Goal: Task Accomplishment & Management: Complete application form

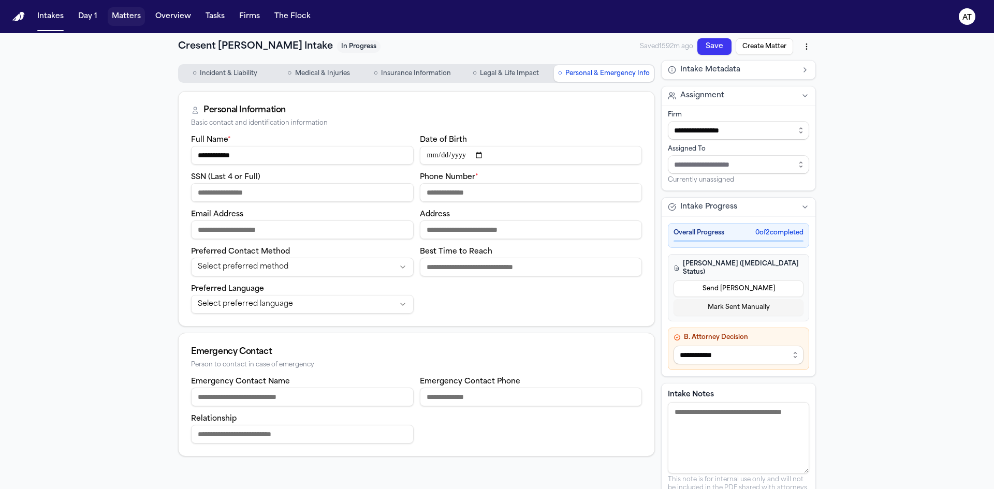
click at [120, 19] on button "Matters" at bounding box center [126, 16] width 37 height 19
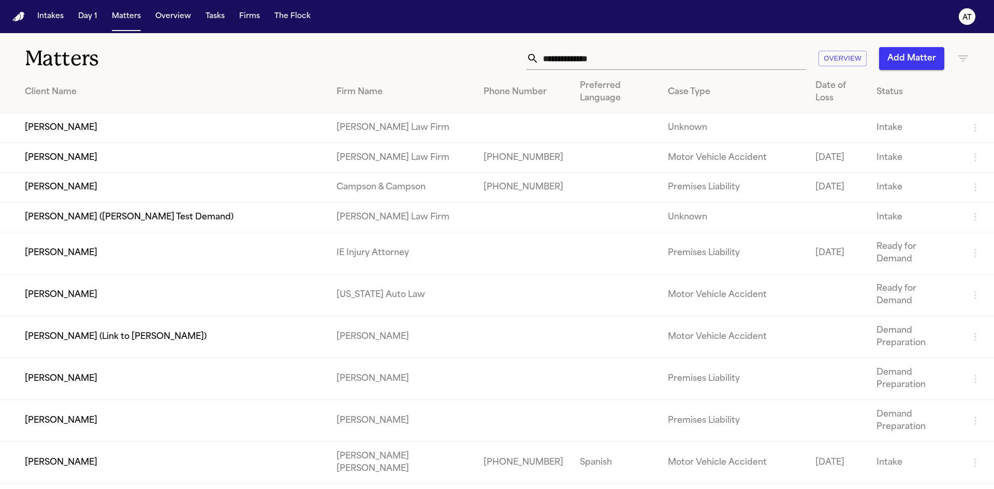
click at [626, 58] on input "text" at bounding box center [672, 58] width 267 height 23
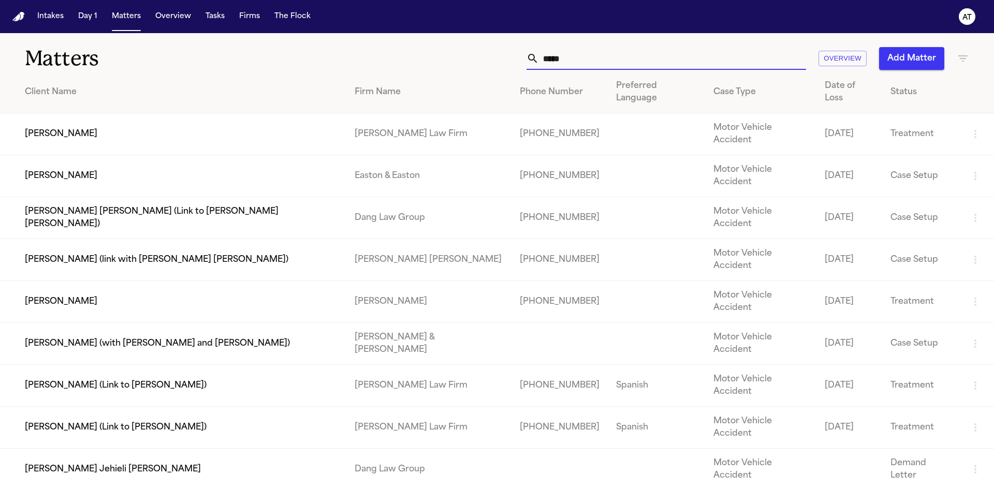
type input "*****"
click at [90, 281] on td "[PERSON_NAME]" at bounding box center [173, 302] width 346 height 42
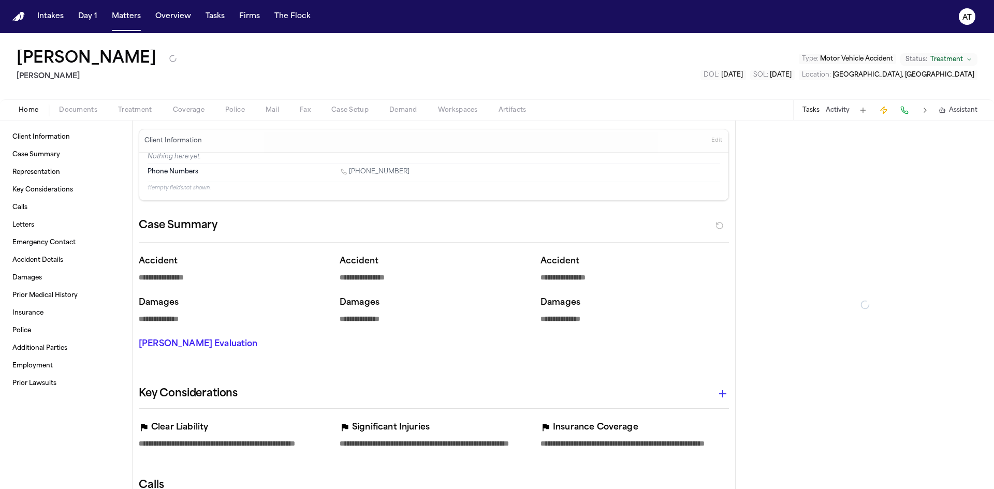
type textarea "*"
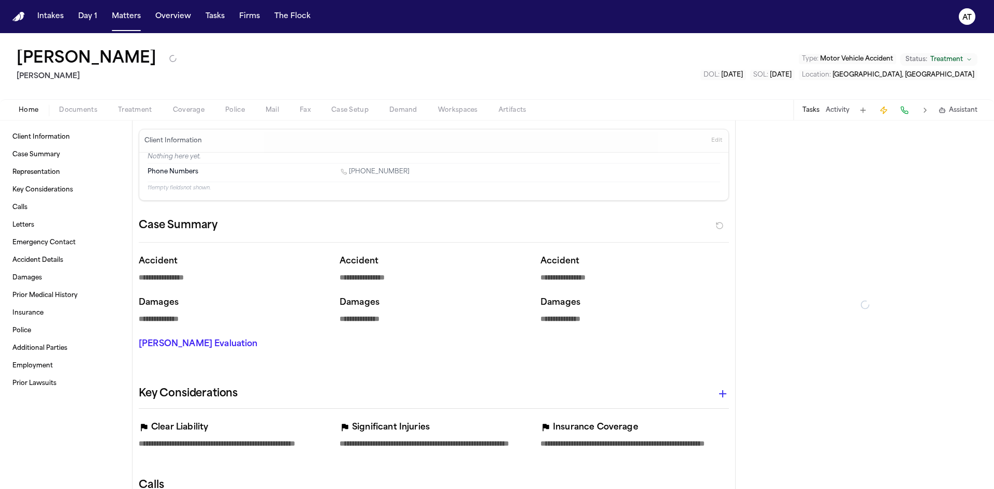
type textarea "*"
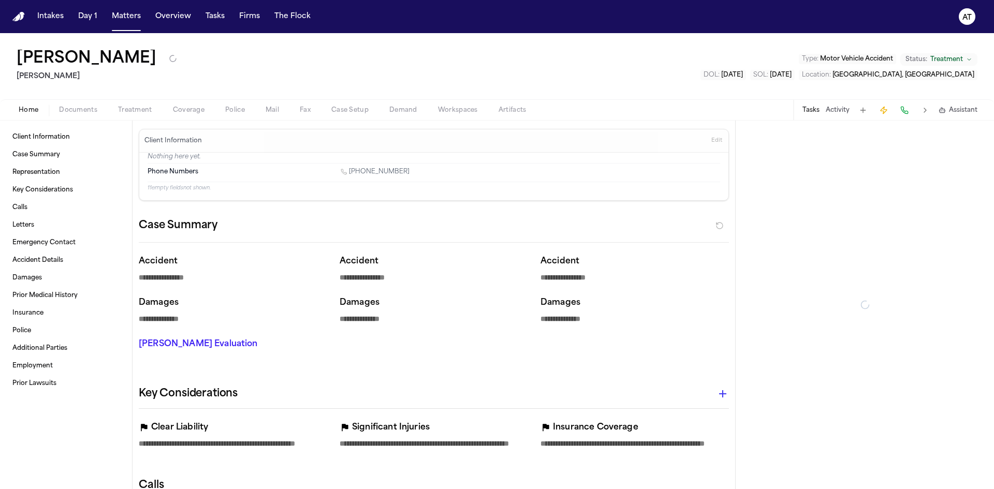
type textarea "*"
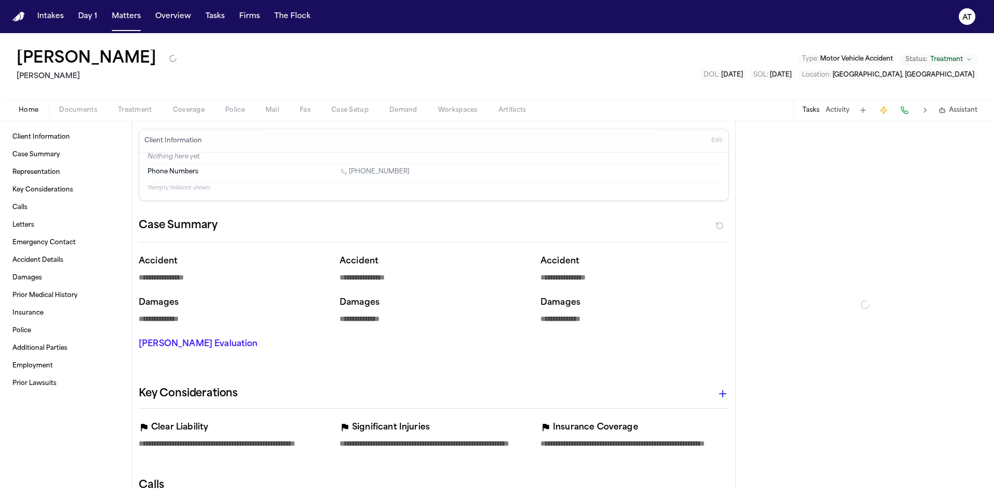
type textarea "*"
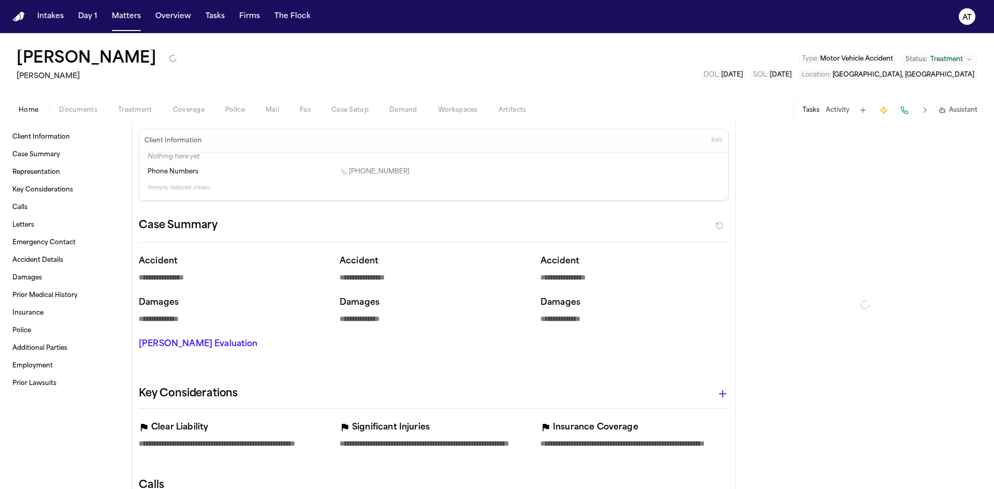
type textarea "*"
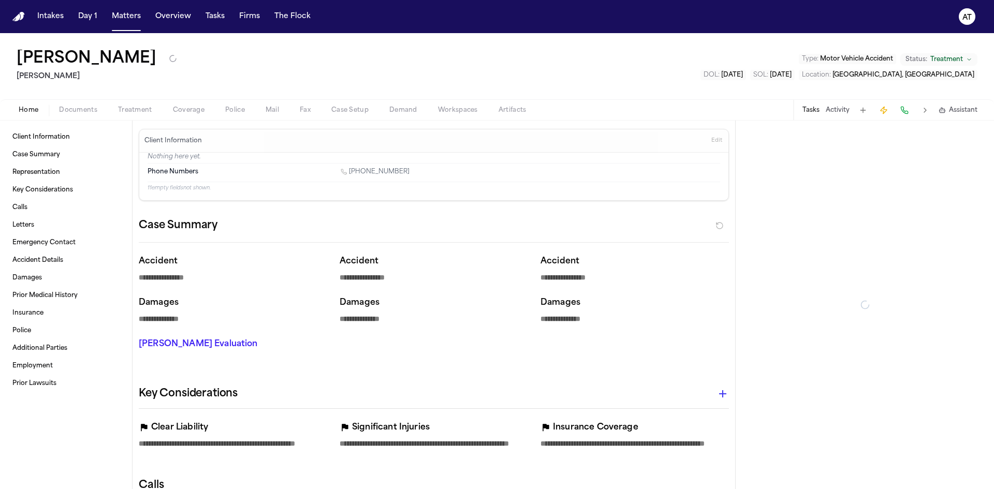
type textarea "*"
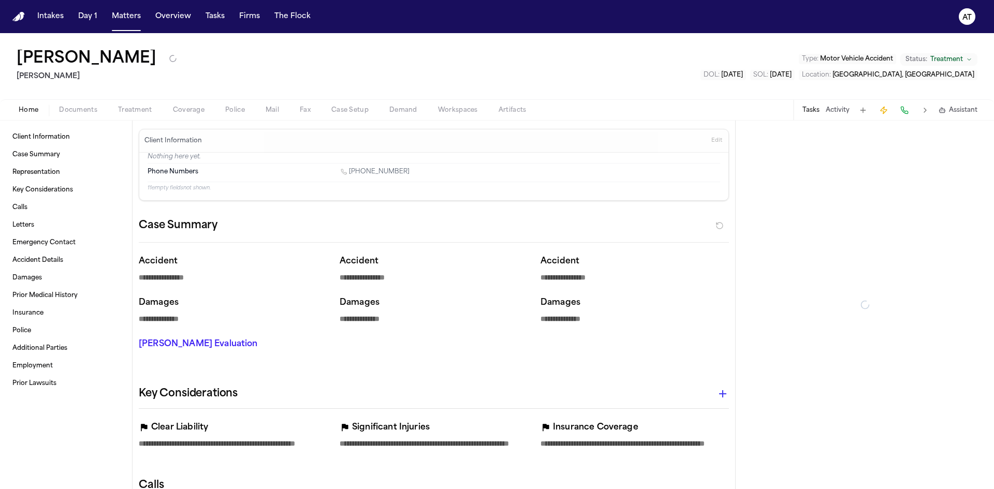
type textarea "*"
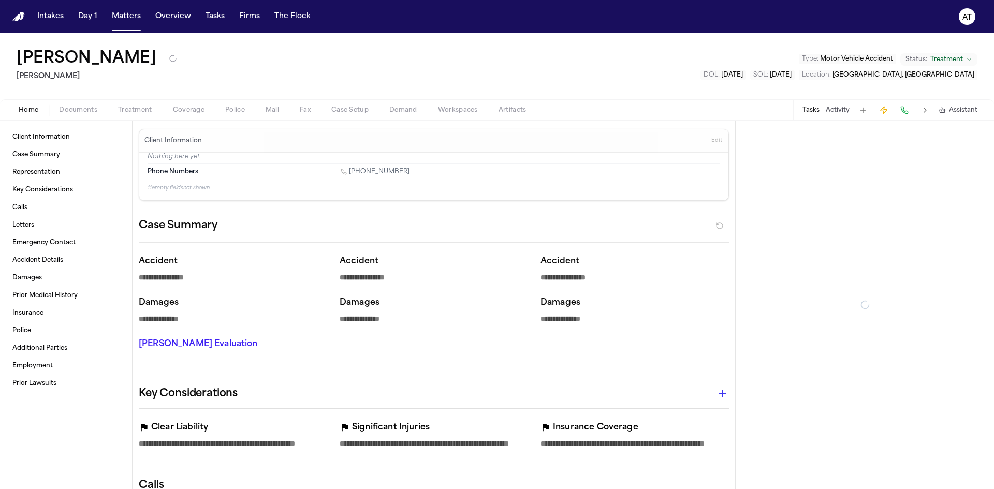
type textarea "*"
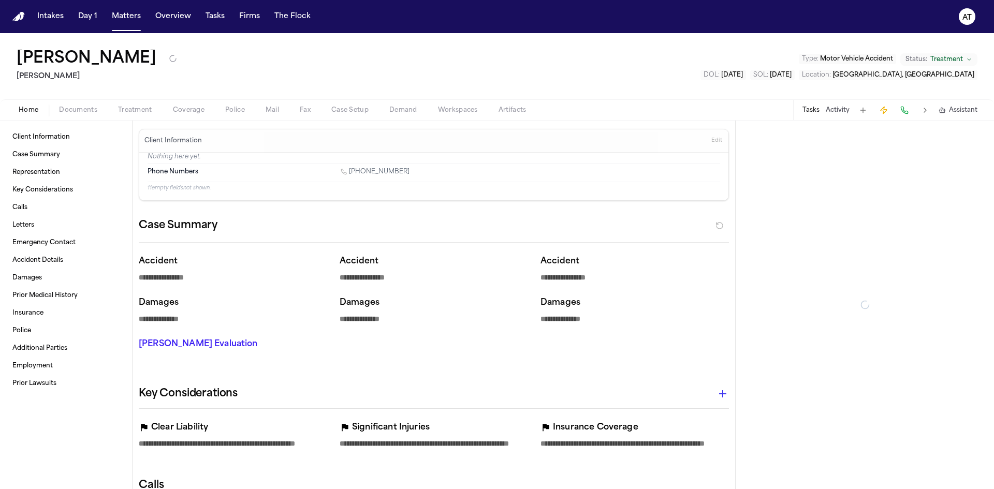
type textarea "*"
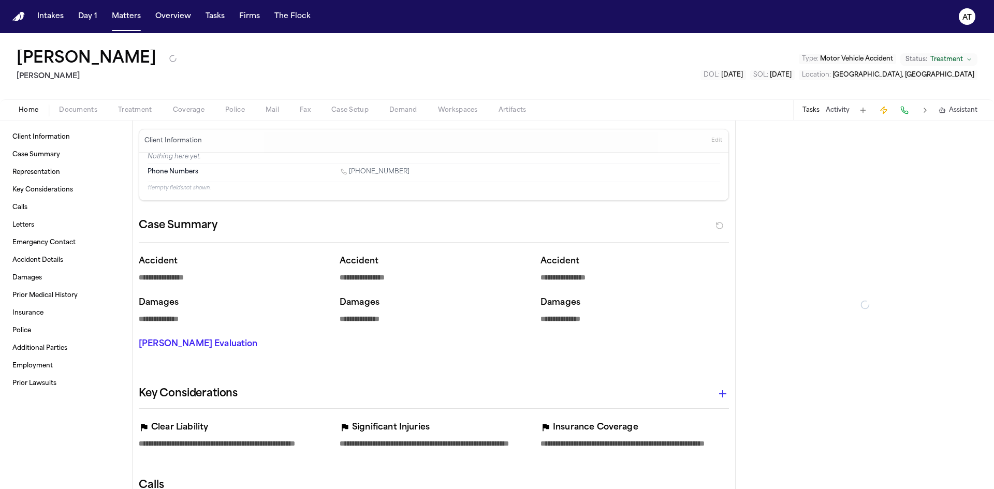
type textarea "*"
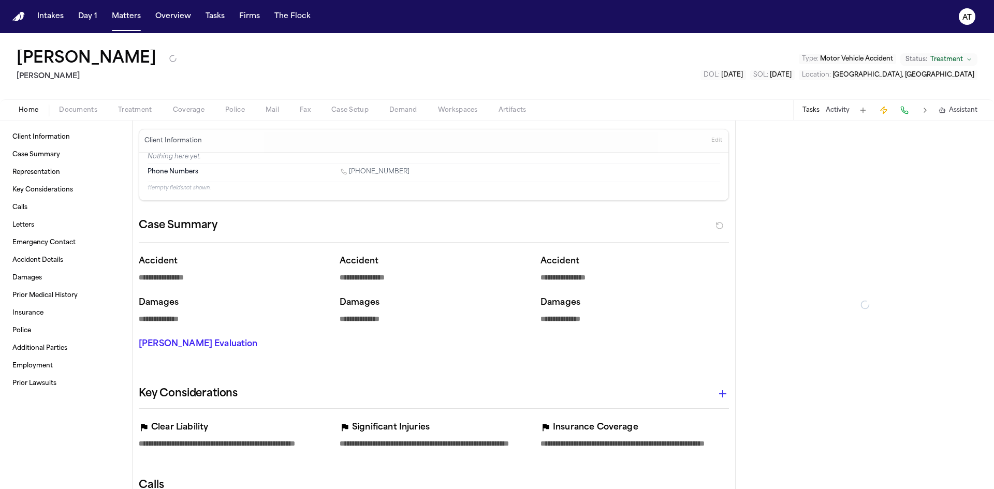
type textarea "*"
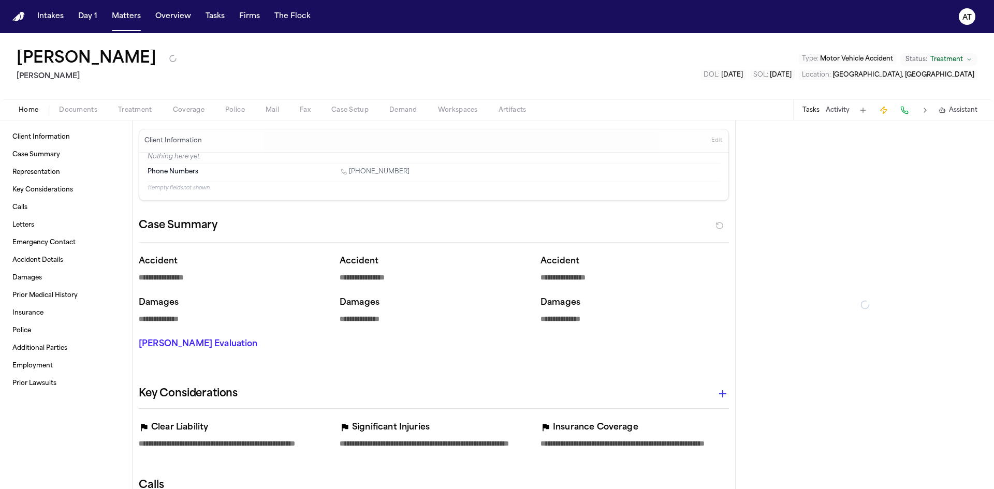
type textarea "*"
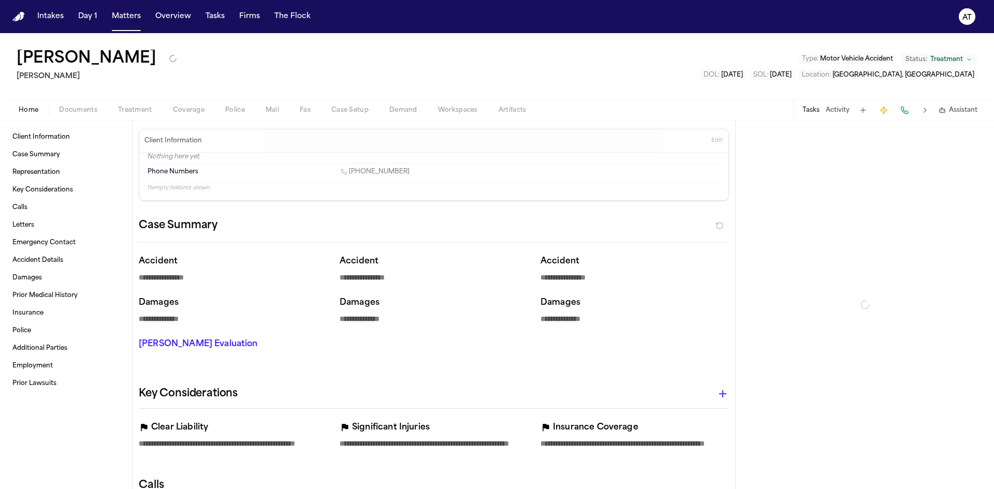
type textarea "*"
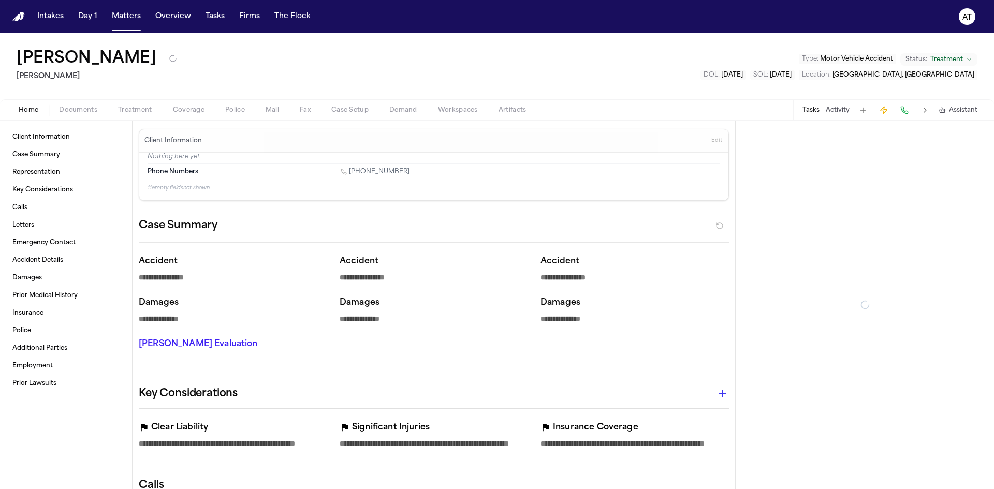
type textarea "*"
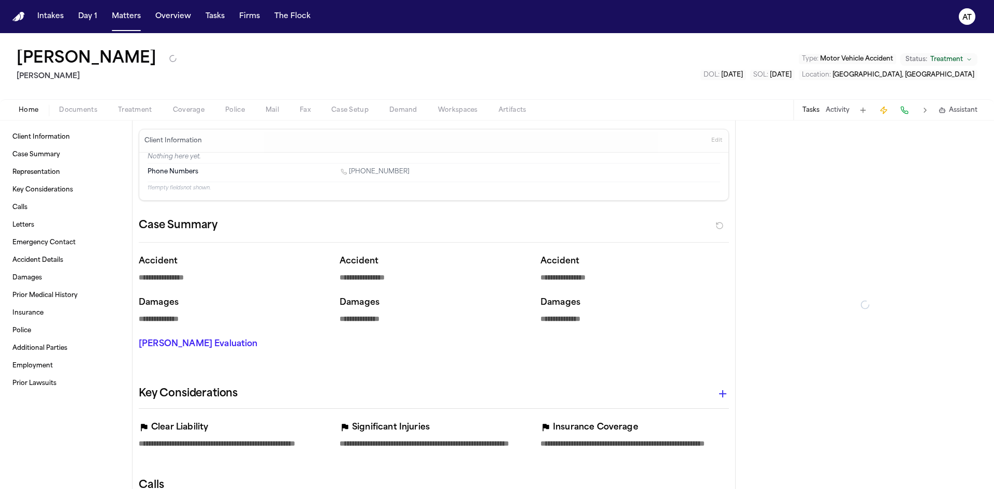
type textarea "*"
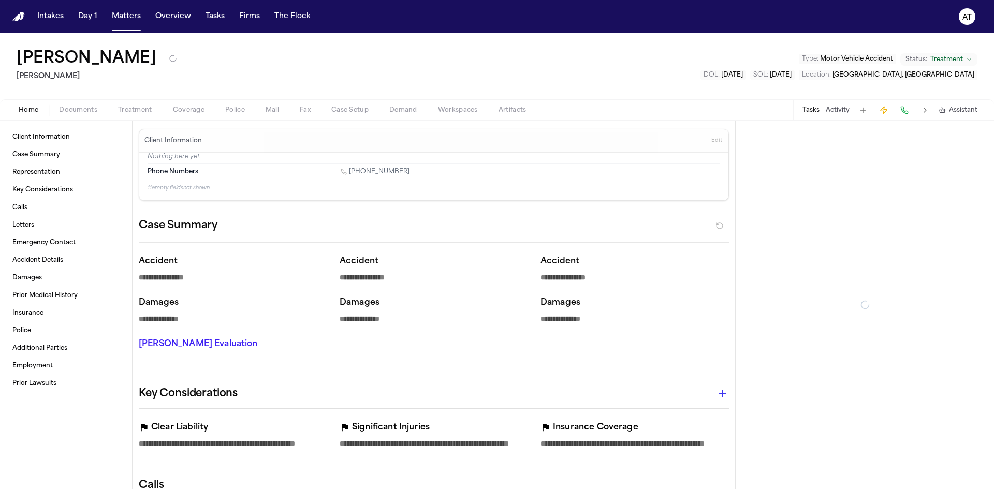
type textarea "*"
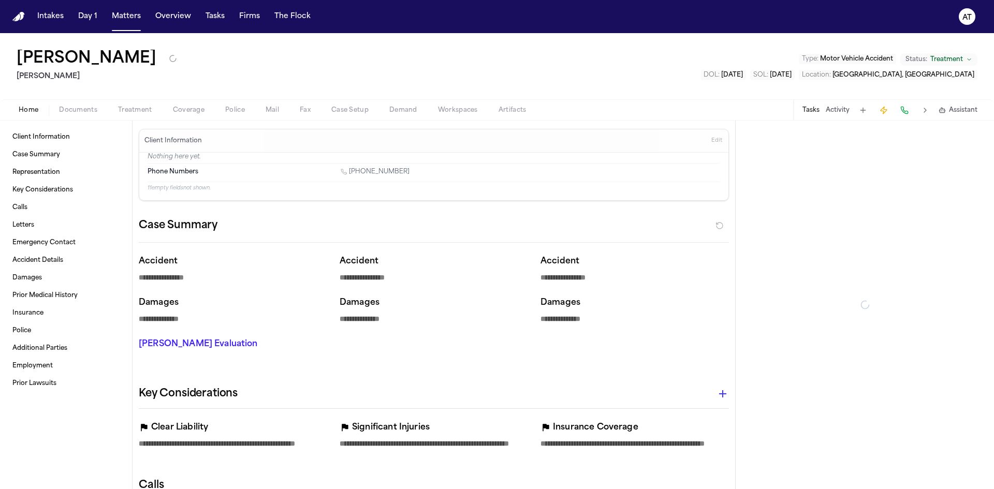
type textarea "*"
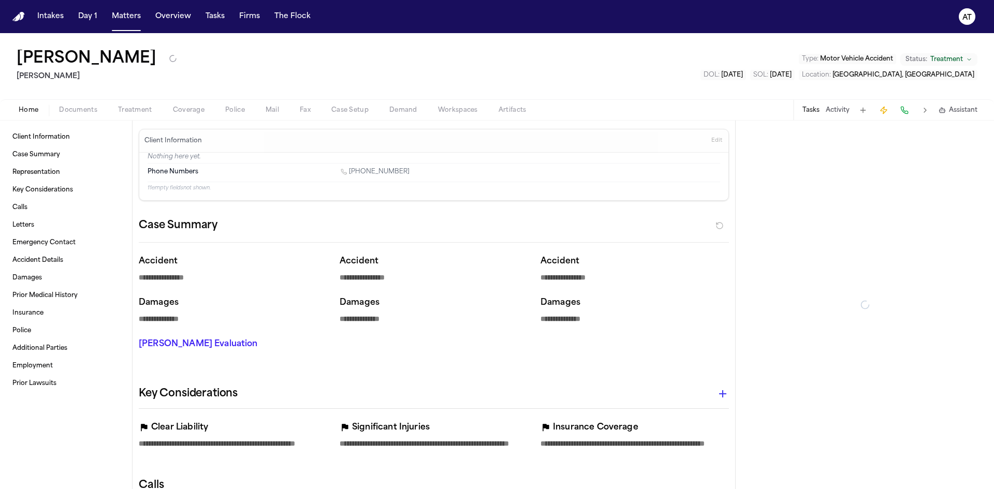
type textarea "*"
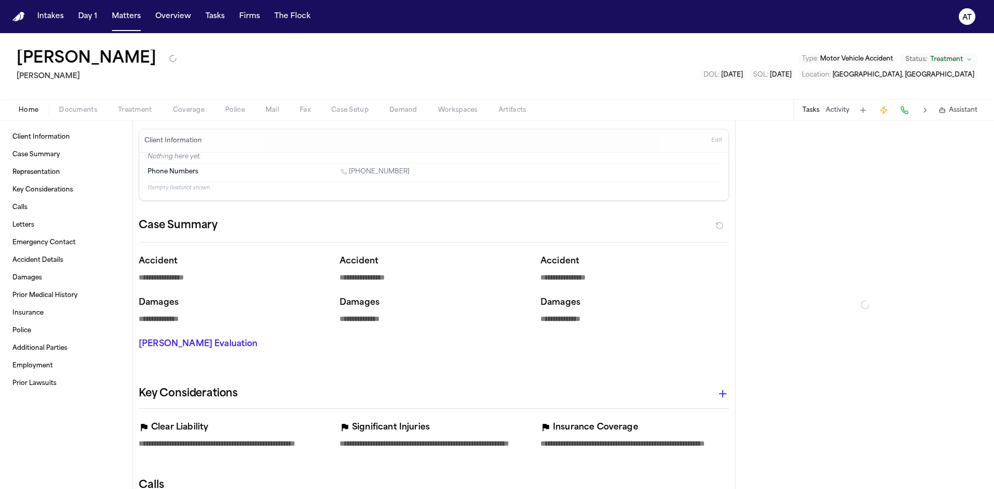
type textarea "*"
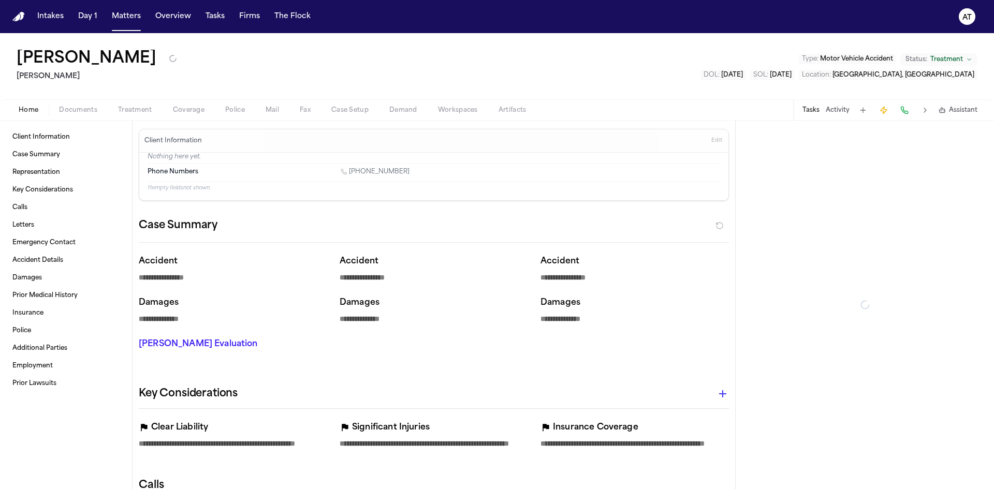
type textarea "*"
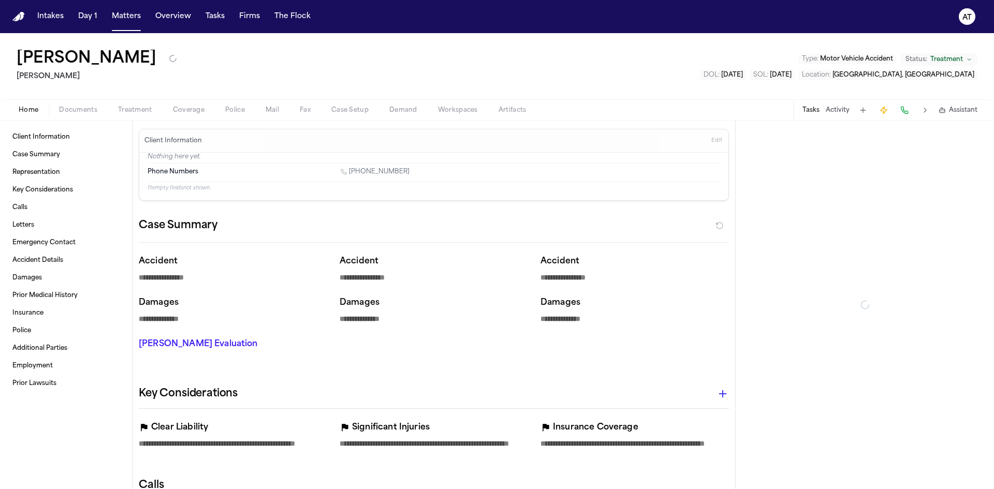
type textarea "*"
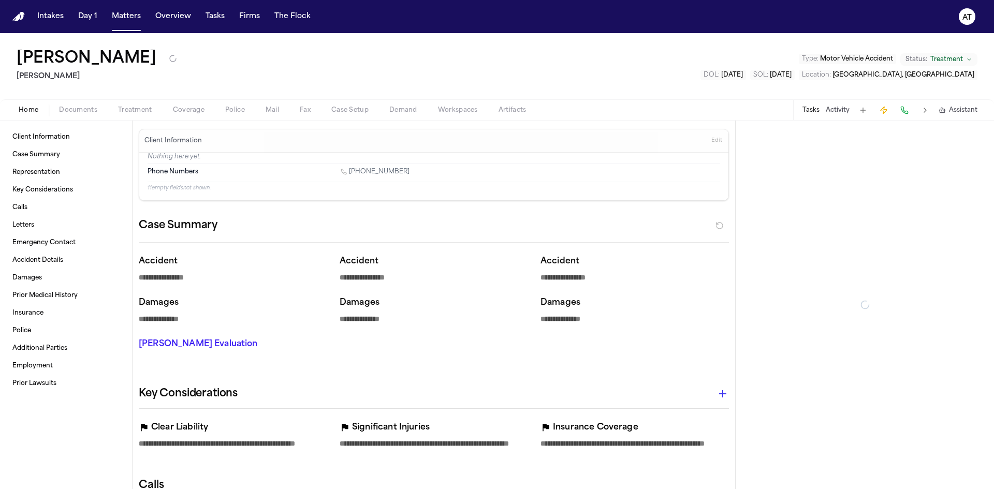
type textarea "*"
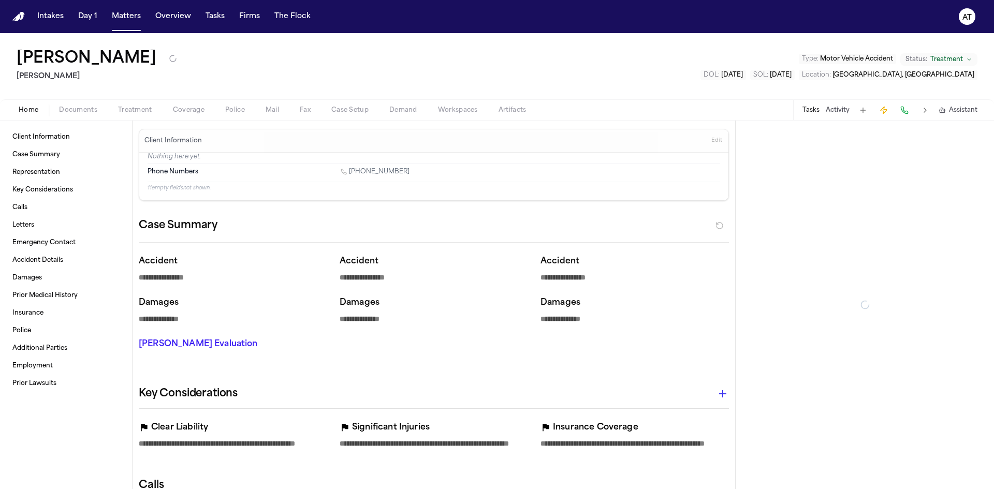
type textarea "*"
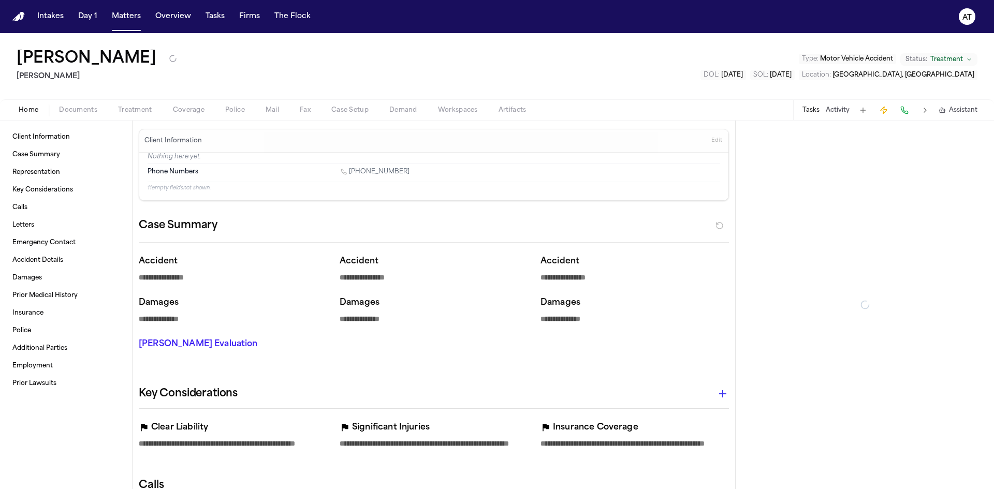
type textarea "*"
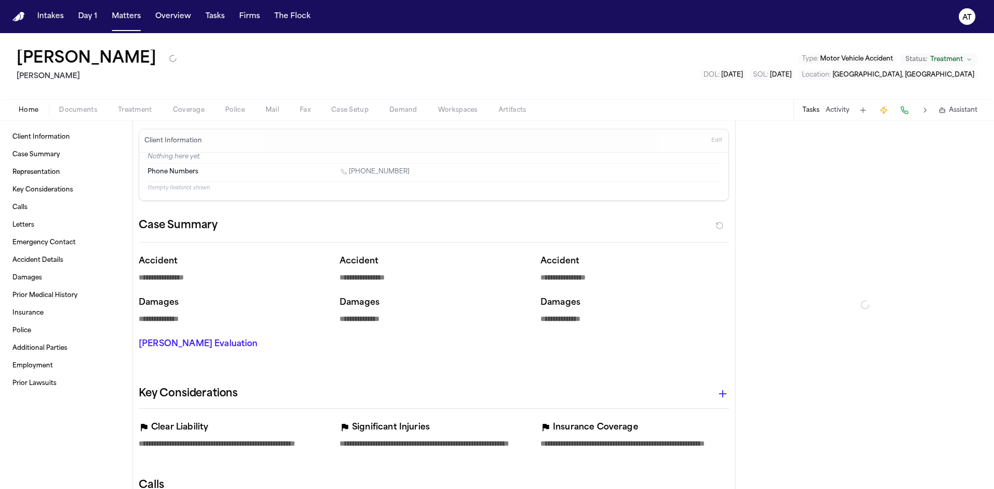
type textarea "*"
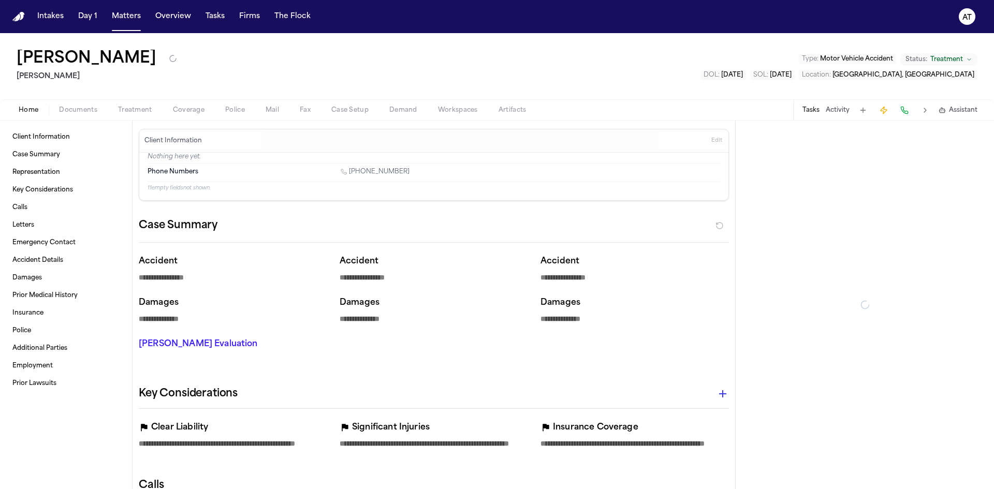
type textarea "*"
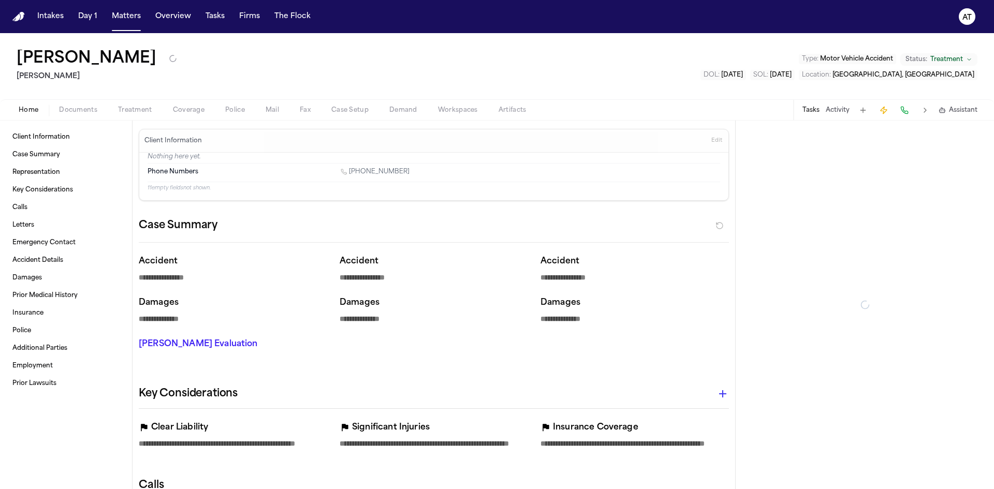
type textarea "*"
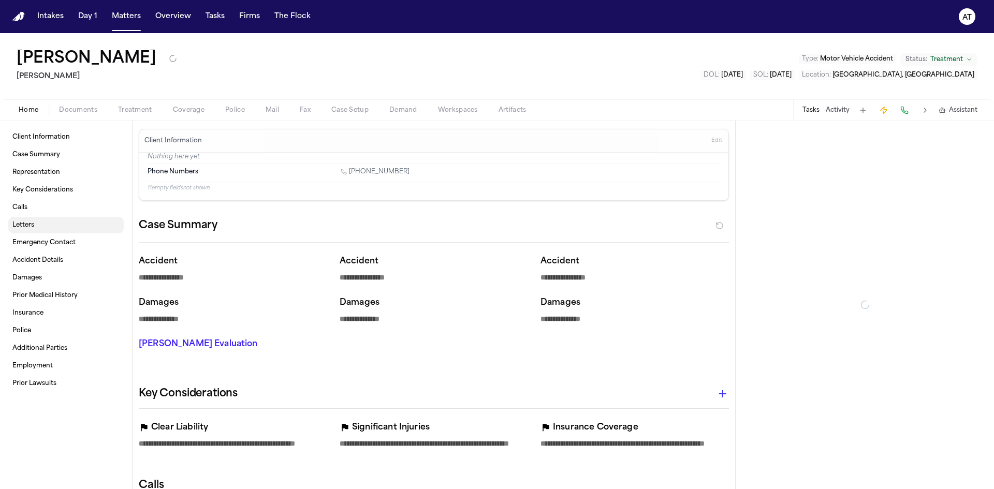
type textarea "*"
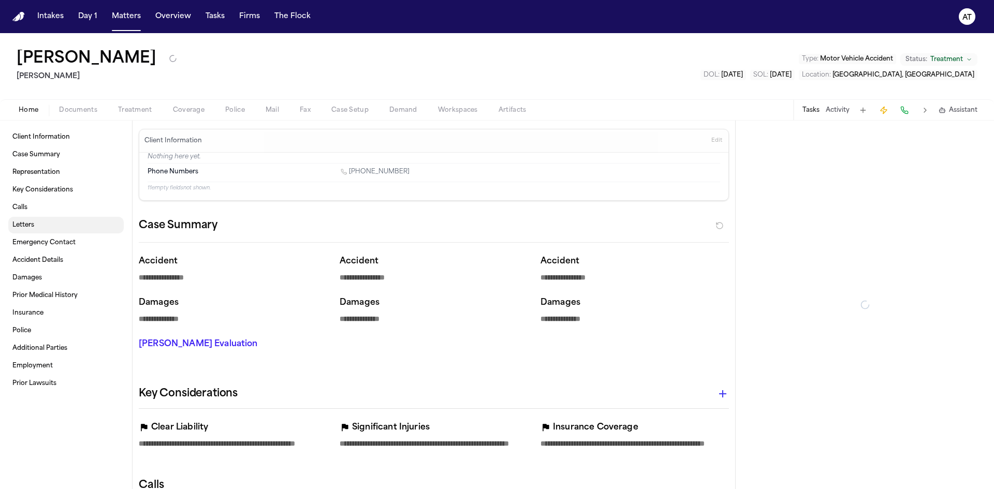
type textarea "*"
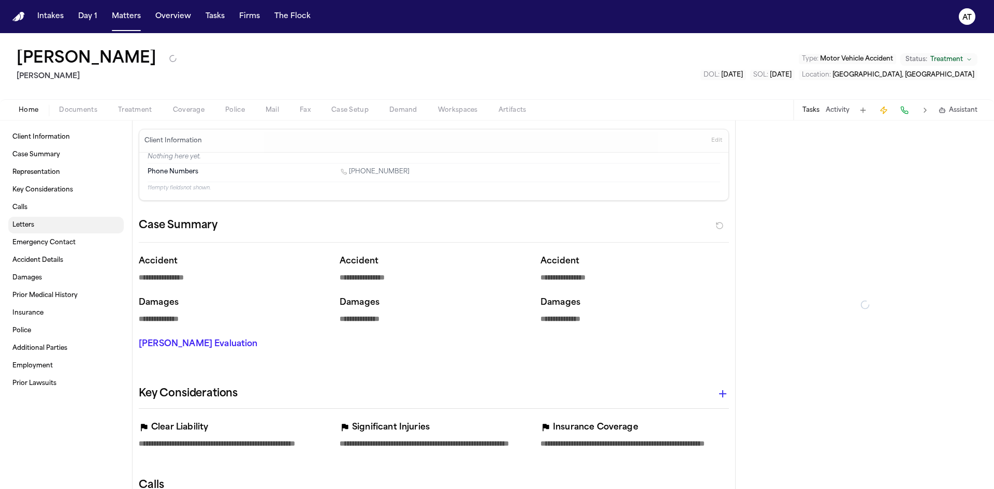
type textarea "*"
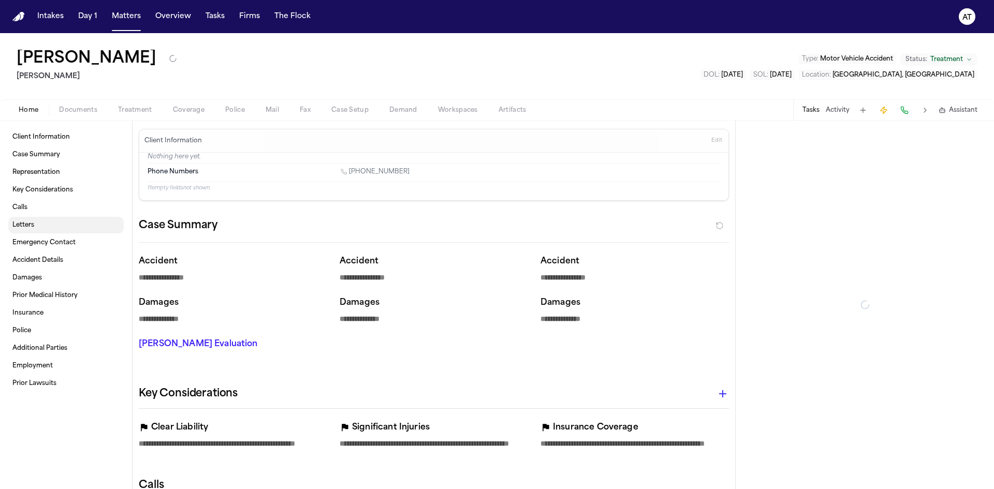
type textarea "*"
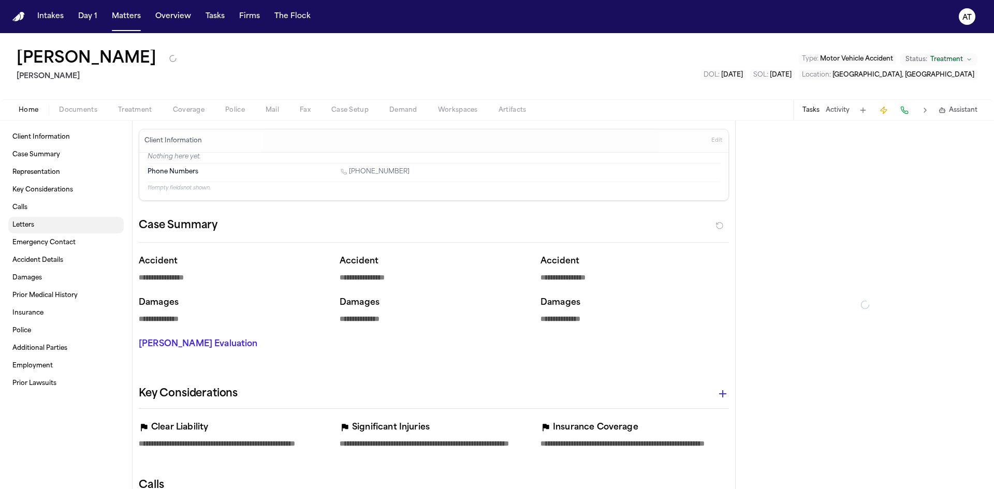
type textarea "*"
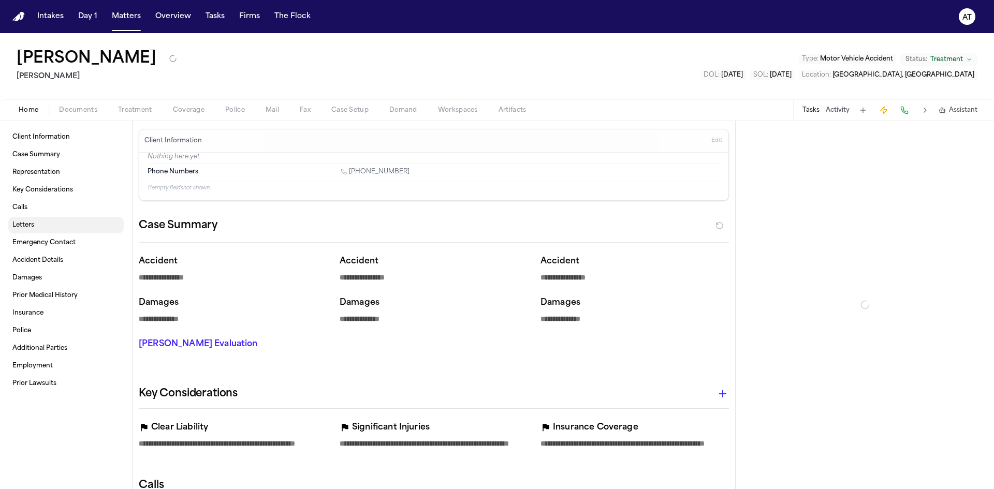
type textarea "*"
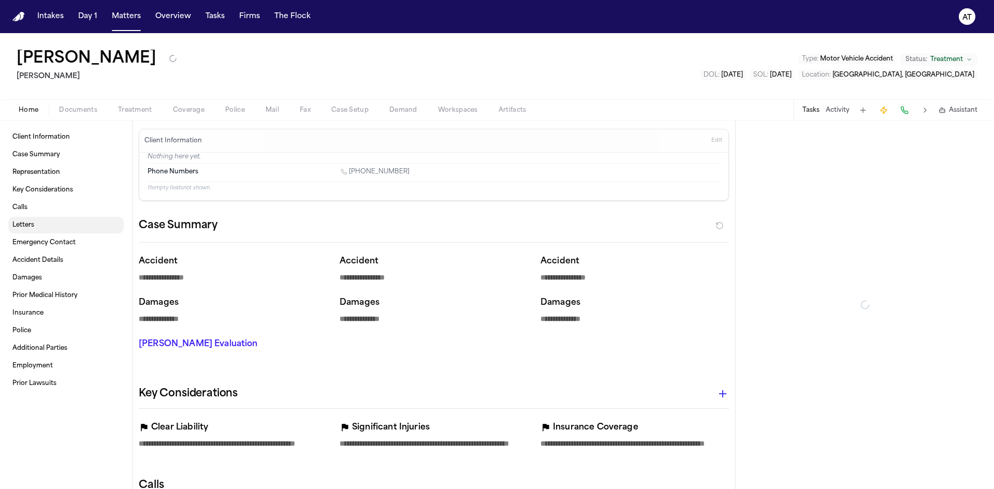
type textarea "*"
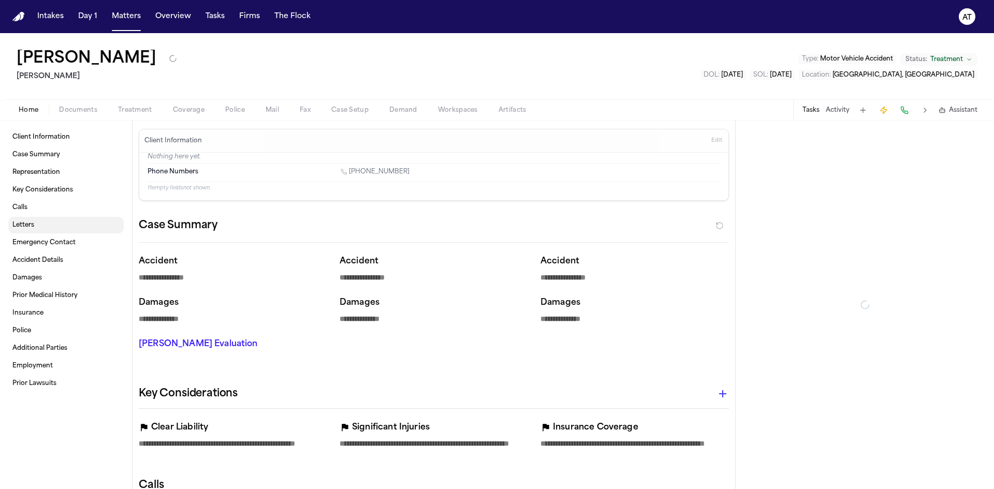
type textarea "*"
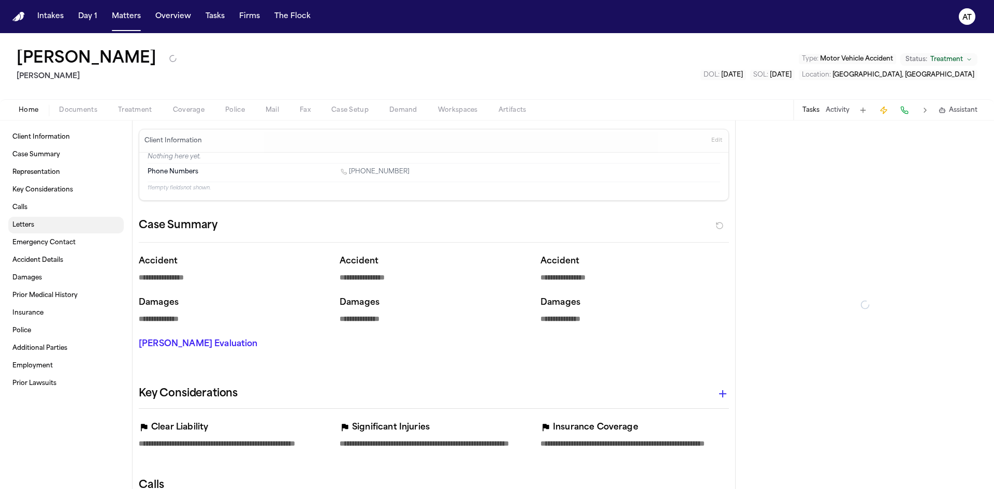
type textarea "*"
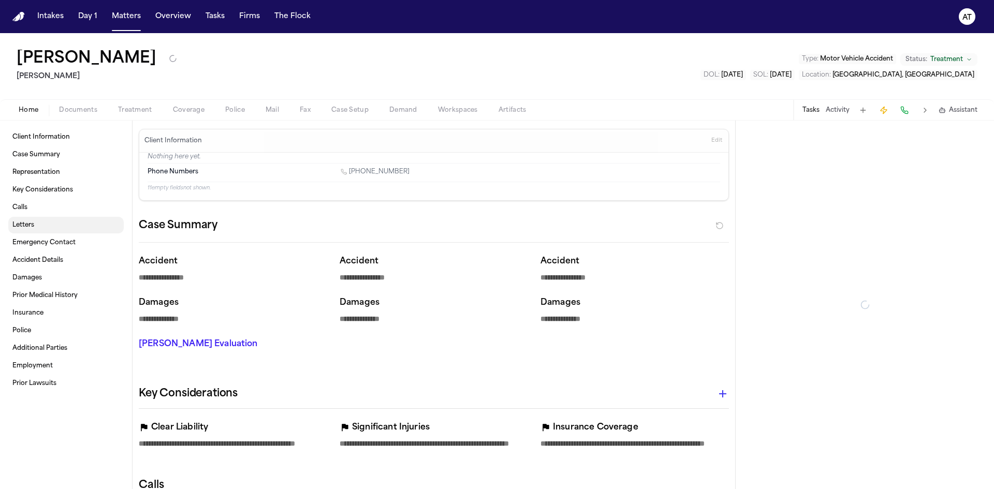
type textarea "*"
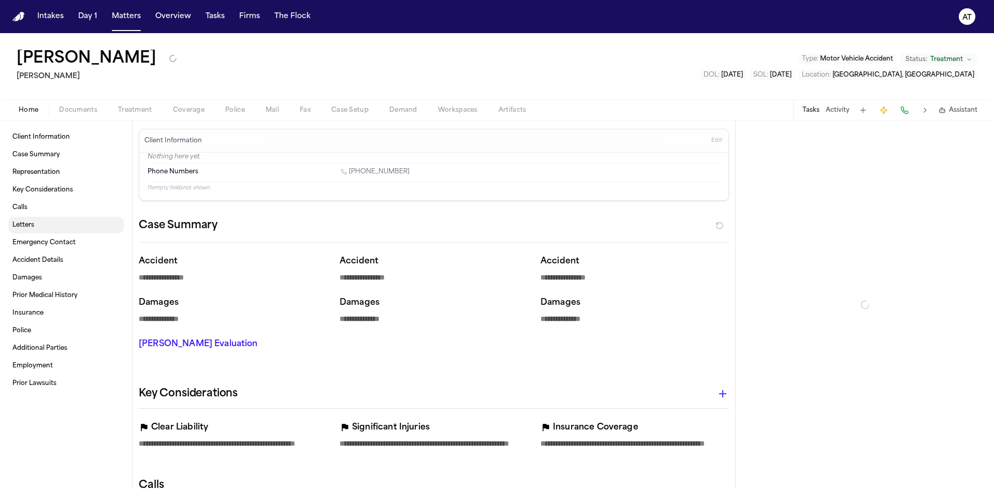
type textarea "*"
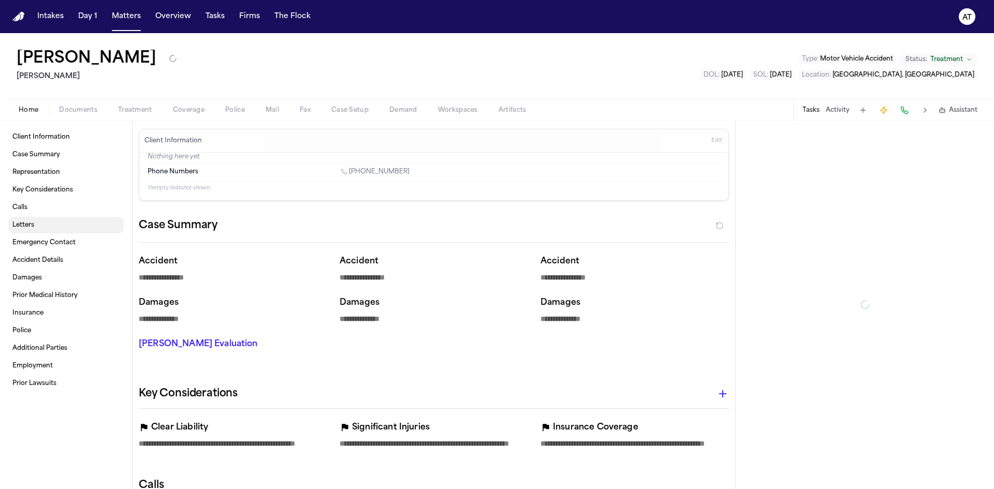
type textarea "*"
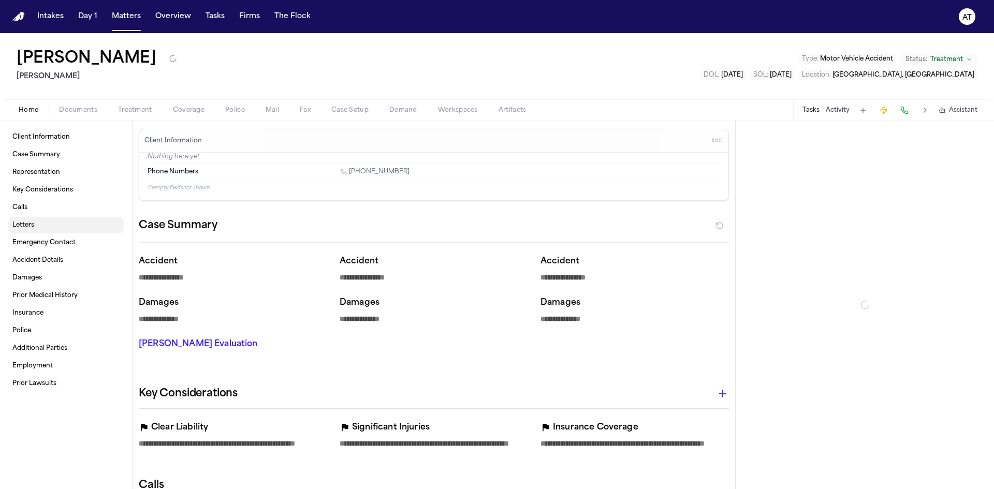
type textarea "*"
